Goal: Information Seeking & Learning: Learn about a topic

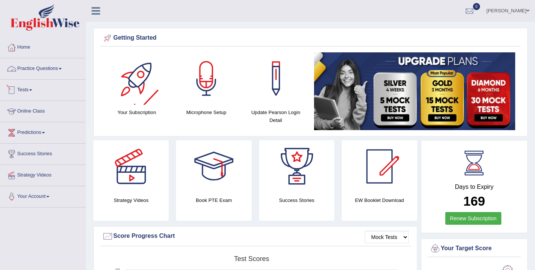
click at [61, 68] on link "Practice Questions" at bounding box center [42, 67] width 85 height 19
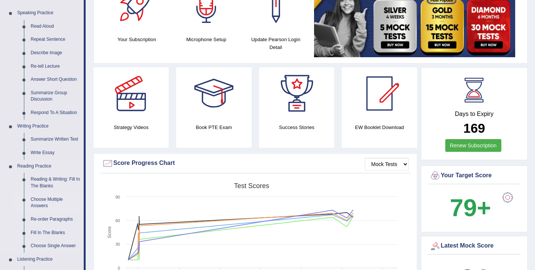
scroll to position [43, 0]
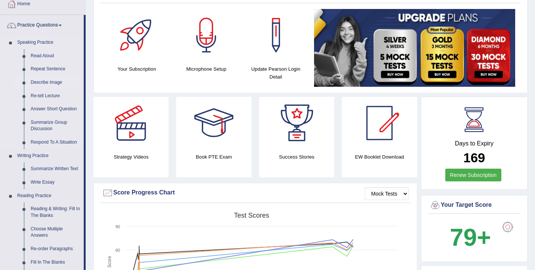
click at [49, 82] on link "Describe Image" at bounding box center [55, 82] width 57 height 13
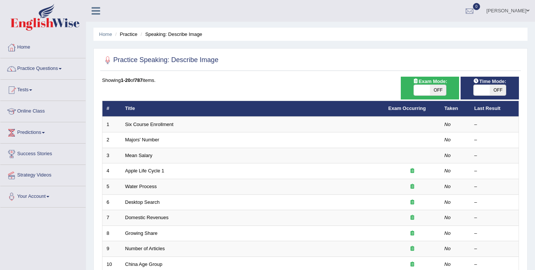
click at [432, 92] on span "OFF" at bounding box center [438, 90] width 16 height 10
checkbox input "true"
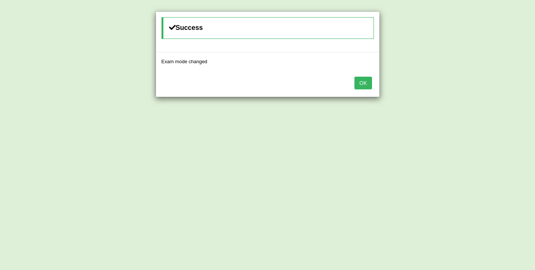
click at [363, 84] on button "OK" at bounding box center [363, 83] width 17 height 13
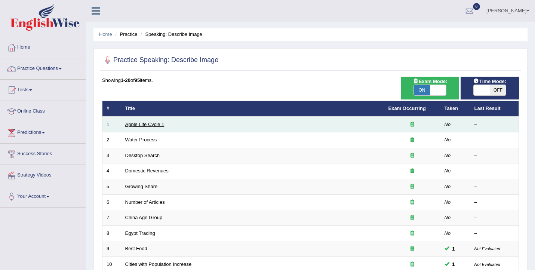
click at [145, 127] on link "Apple Life Cycle 1" at bounding box center [144, 125] width 39 height 6
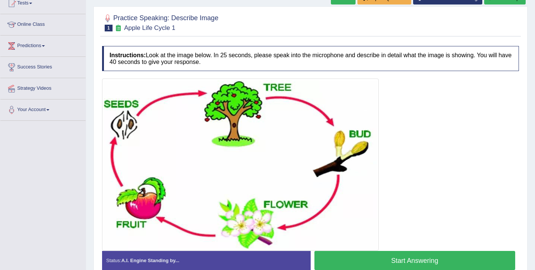
scroll to position [85, 0]
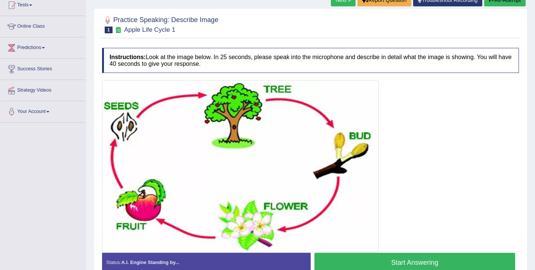
click at [344, 257] on button "Start Answering" at bounding box center [415, 262] width 201 height 19
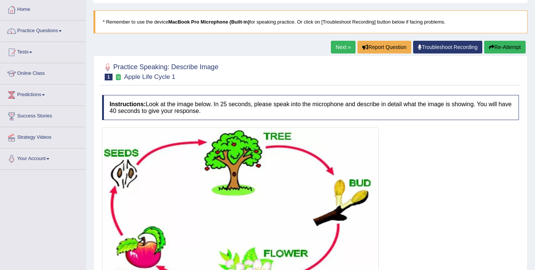
scroll to position [6, 0]
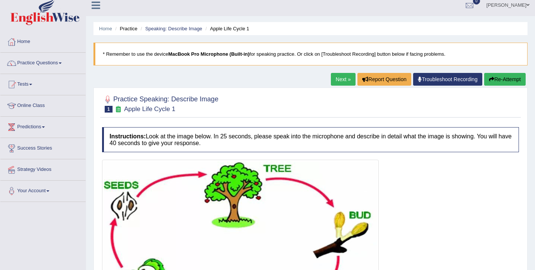
click at [331, 76] on link "Next »" at bounding box center [343, 79] width 25 height 13
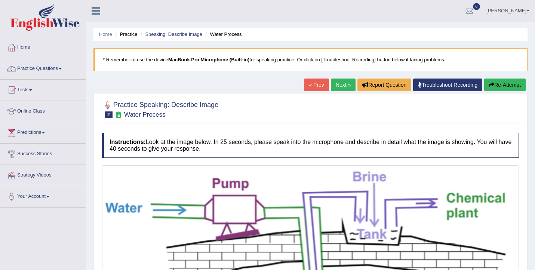
click at [313, 86] on link "« Prev" at bounding box center [316, 85] width 25 height 13
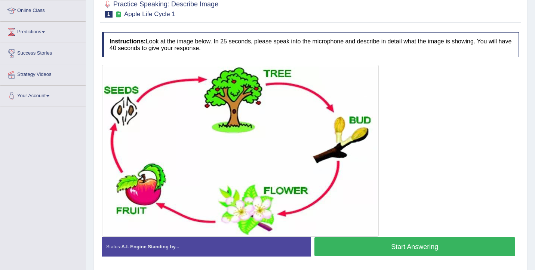
scroll to position [115, 0]
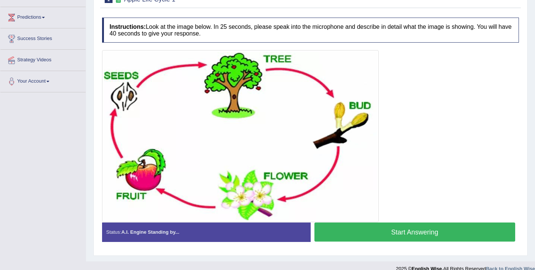
click at [374, 236] on button "Start Answering" at bounding box center [415, 232] width 201 height 19
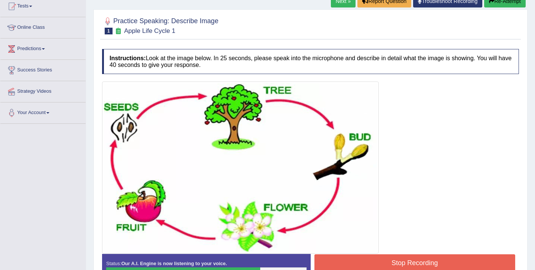
scroll to position [132, 0]
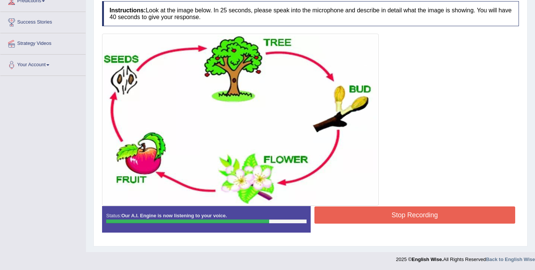
click at [333, 217] on button "Stop Recording" at bounding box center [415, 215] width 201 height 17
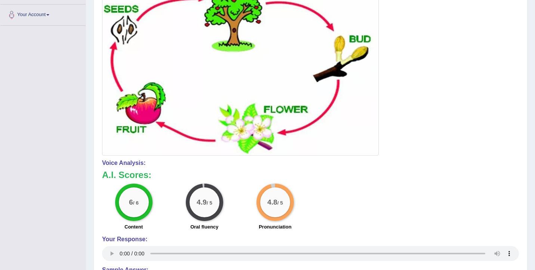
scroll to position [0, 0]
